Goal: Task Accomplishment & Management: Manage account settings

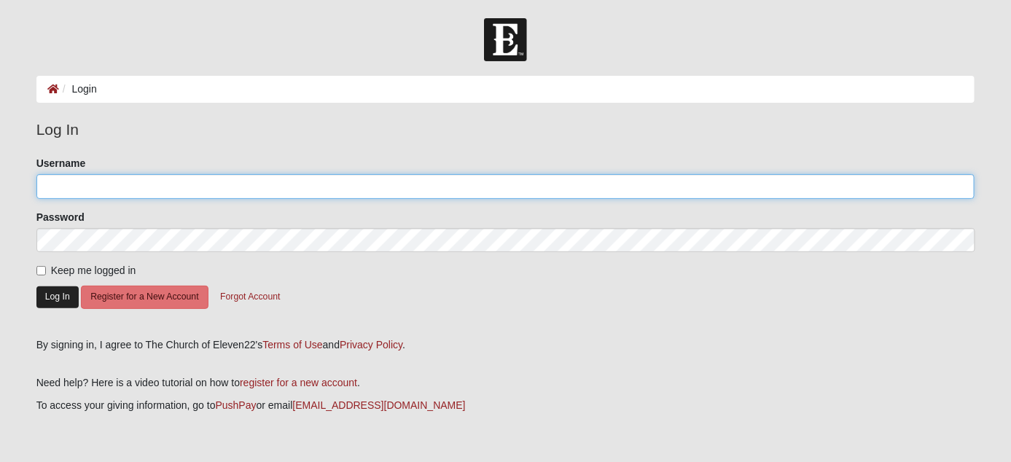
type input "[EMAIL_ADDRESS][DOMAIN_NAME]"
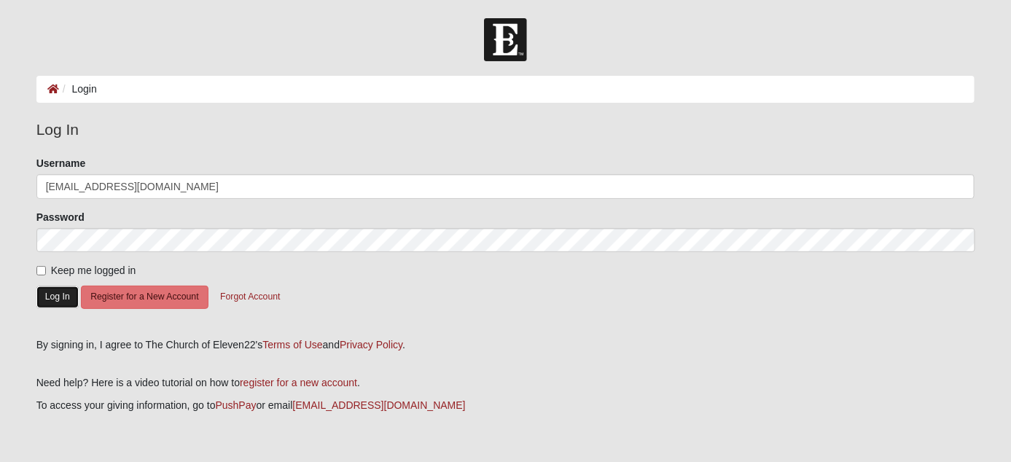
click at [70, 293] on button "Log In" at bounding box center [57, 296] width 42 height 21
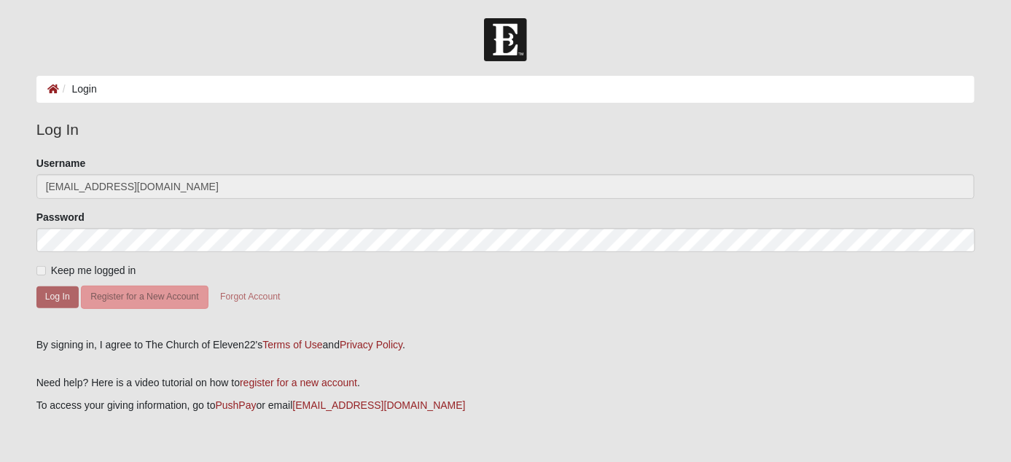
click at [64, 275] on span "Keep me logged in" at bounding box center [93, 271] width 85 height 12
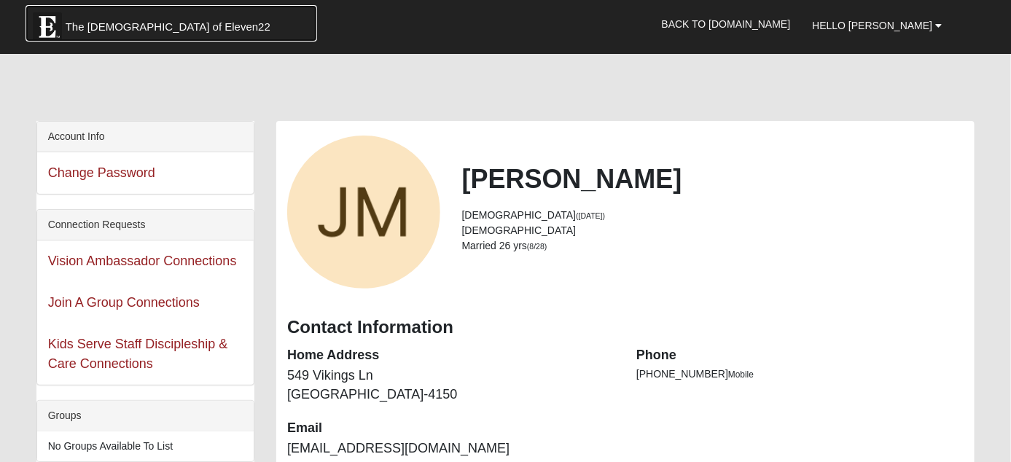
click at [78, 28] on span "The [DEMOGRAPHIC_DATA] of Eleven22" at bounding box center [168, 27] width 205 height 15
